Goal: Find specific page/section: Find specific page/section

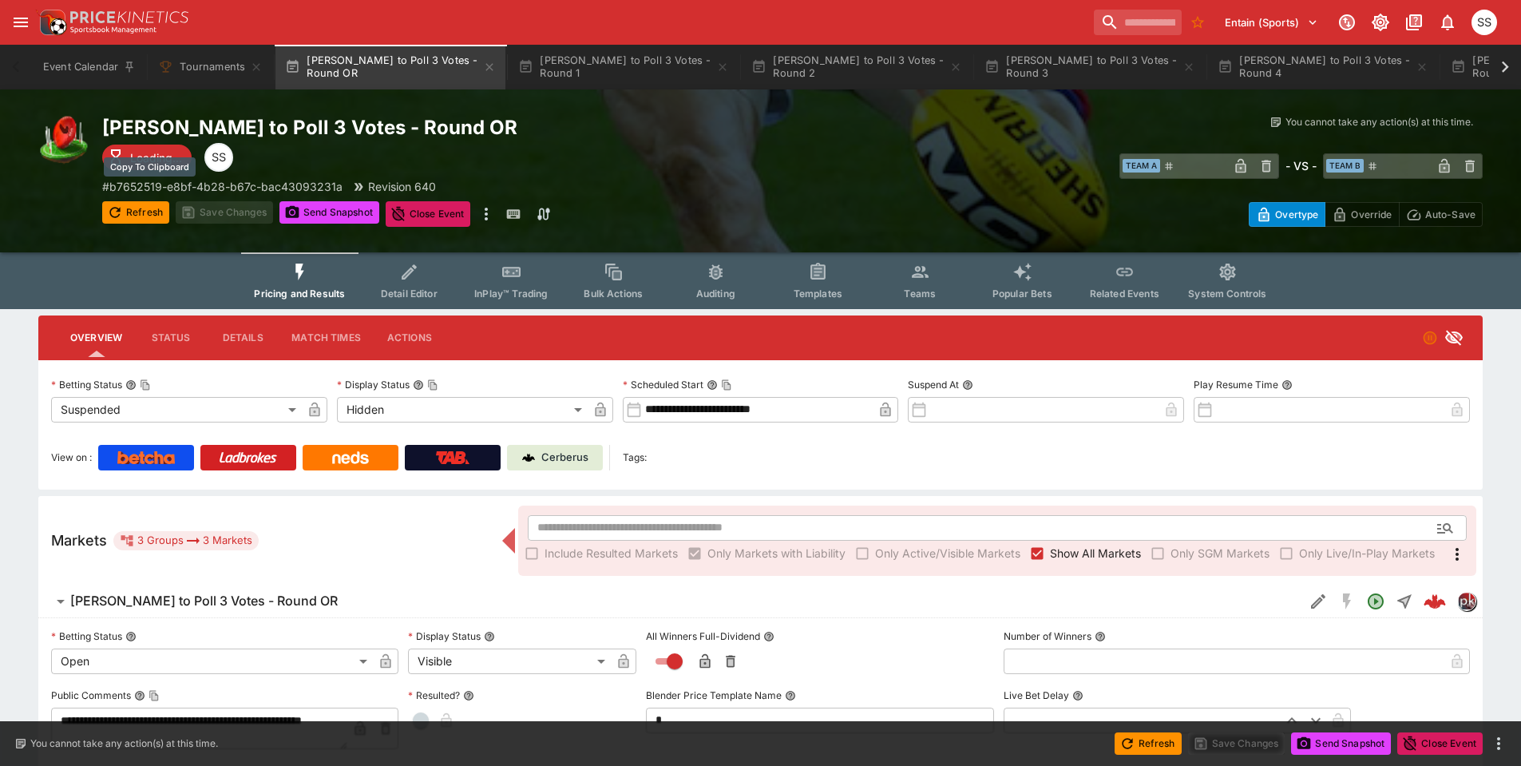
click at [310, 184] on p "# b7652519-e8bf-4b28-b67c-bac43093231a" at bounding box center [222, 186] width 240 height 17
click at [617, 71] on button "[PERSON_NAME] to Poll 3 Votes - Round 1" at bounding box center [624, 67] width 230 height 45
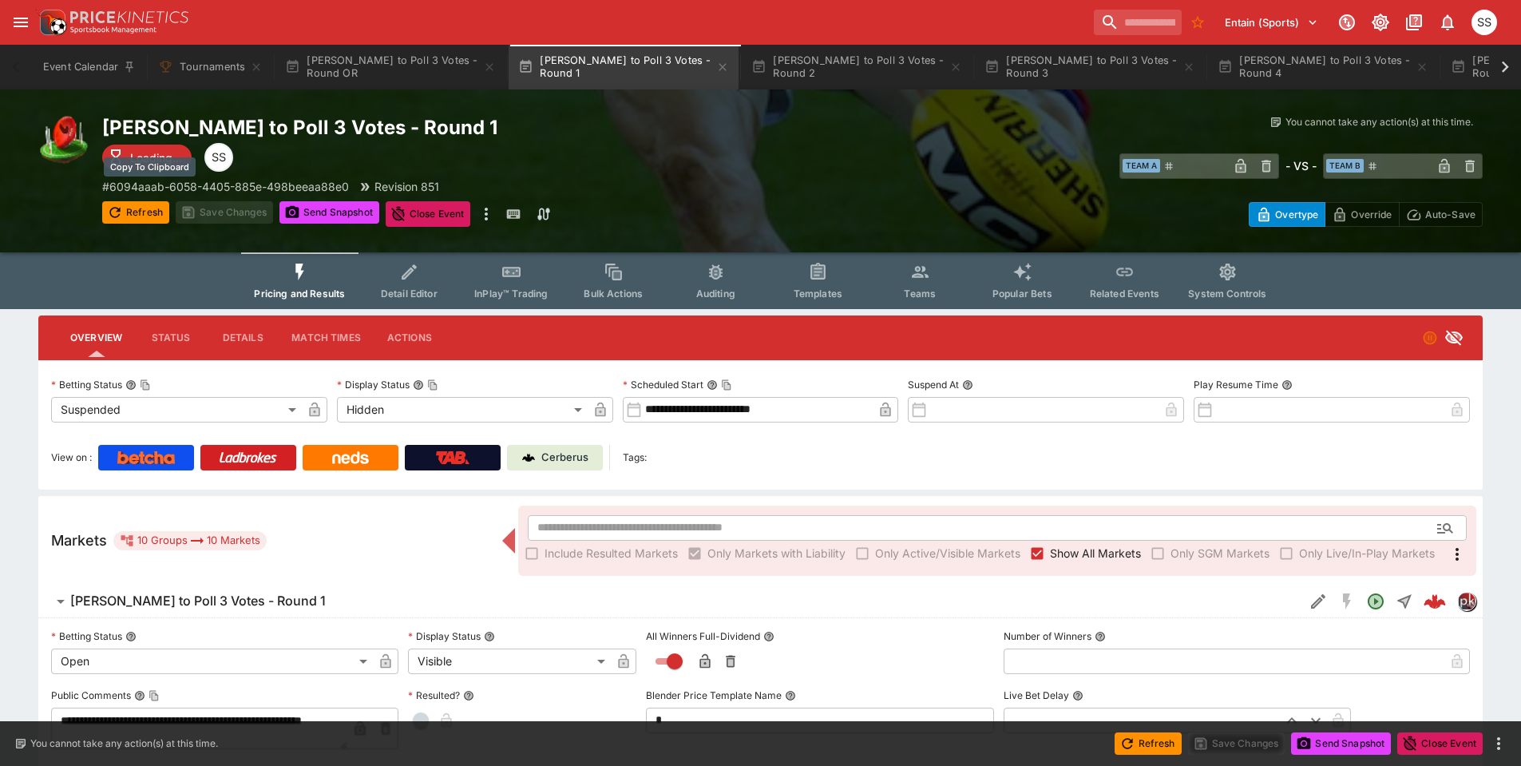
click at [213, 187] on p "# 6094aaab-6058-4405-885e-498beeaa88e0" at bounding box center [225, 186] width 247 height 17
